Goal: Communication & Community: Answer question/provide support

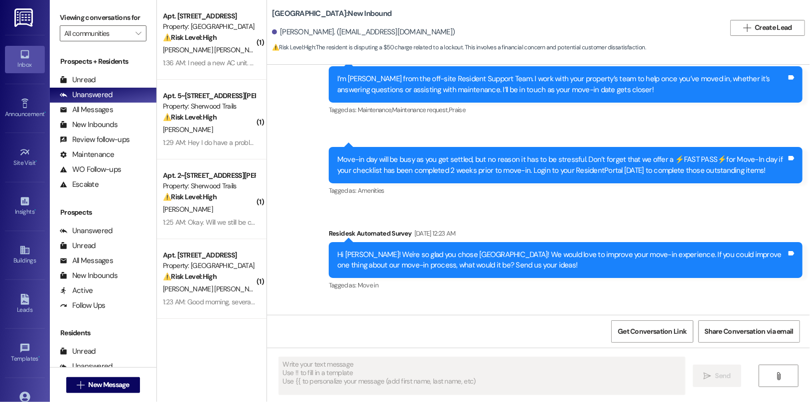
type textarea "Fetching suggested responses. Please feel free to read through the conversation…"
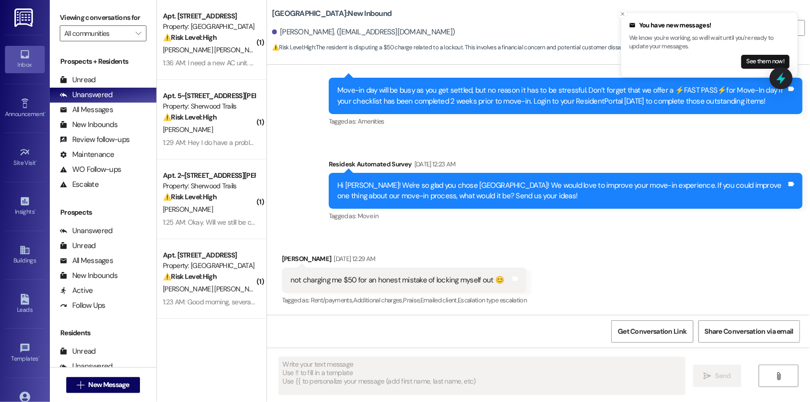
scroll to position [192, 0]
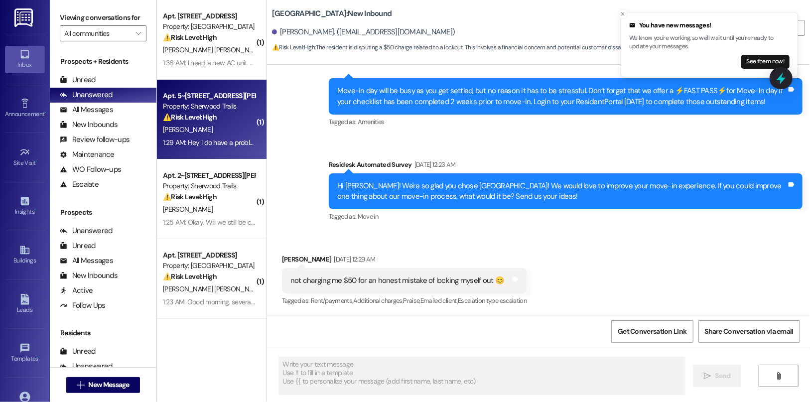
click at [210, 105] on div "Property: Sherwood Trails" at bounding box center [209, 106] width 92 height 10
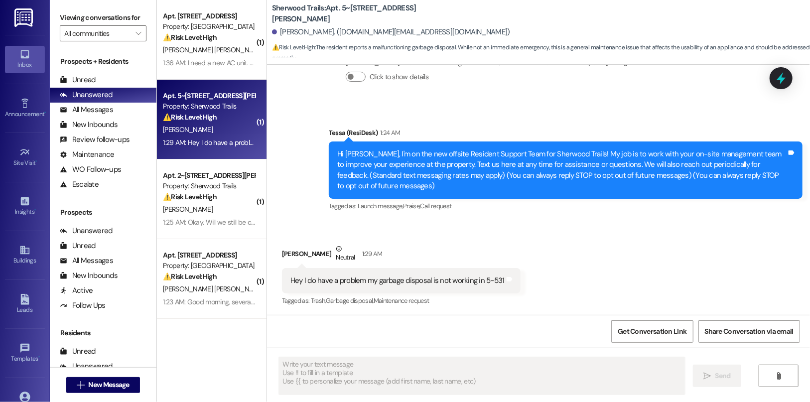
scroll to position [60, 0]
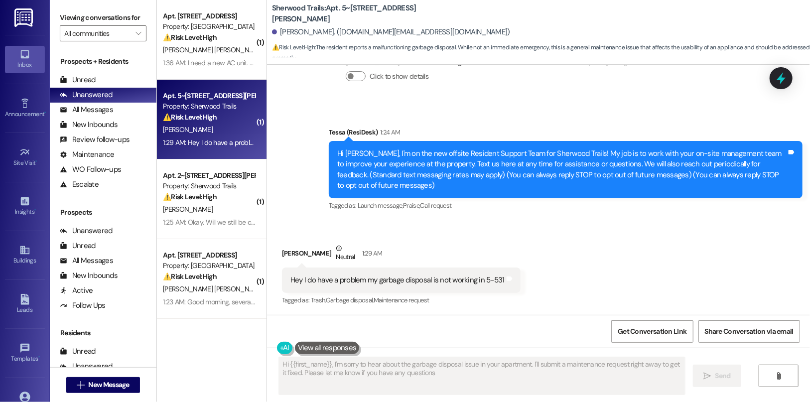
type textarea "Hi {{first_name}}, I'm sorry to hear about the garbage disposal issue in your a…"
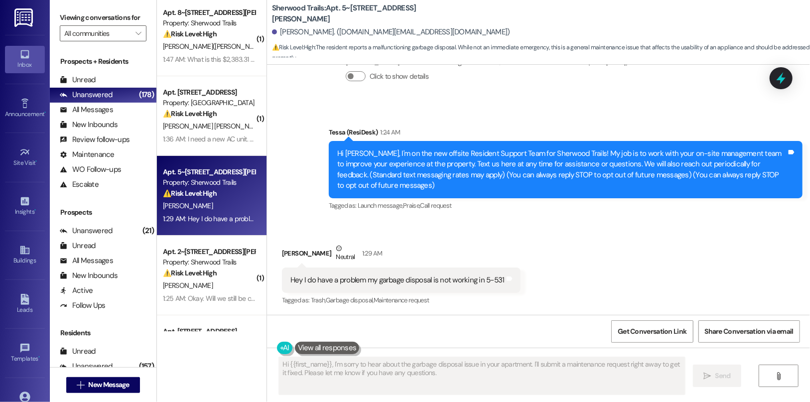
scroll to position [68, 0]
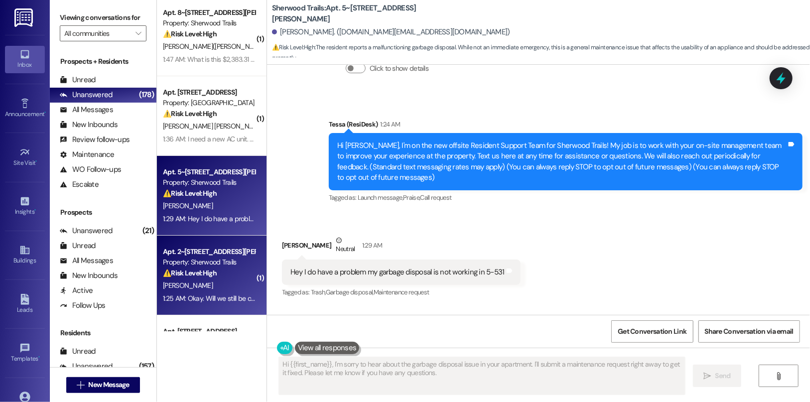
click at [196, 273] on strong "⚠️ Risk Level: High" at bounding box center [190, 272] width 54 height 9
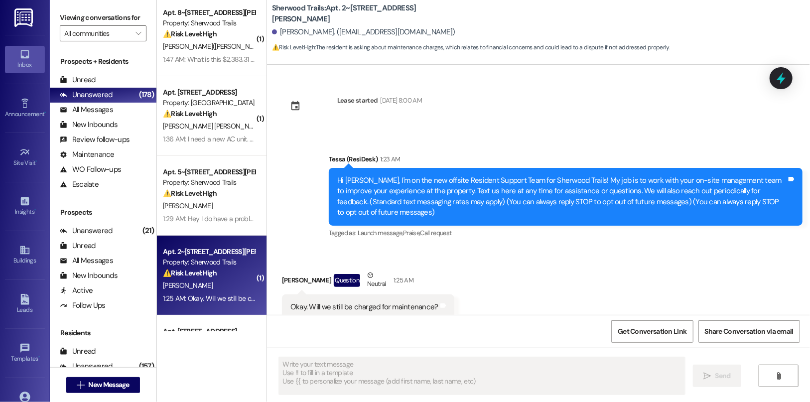
scroll to position [27, 0]
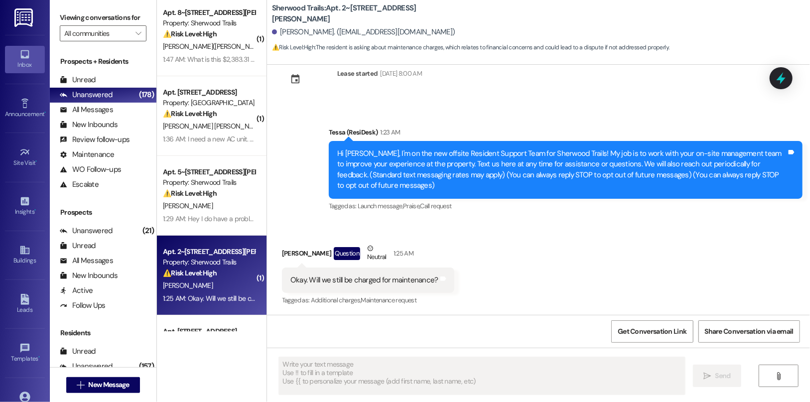
type textarea "Fetching suggested responses. Please feel free to read through the conversation…"
